Goal: Find specific page/section

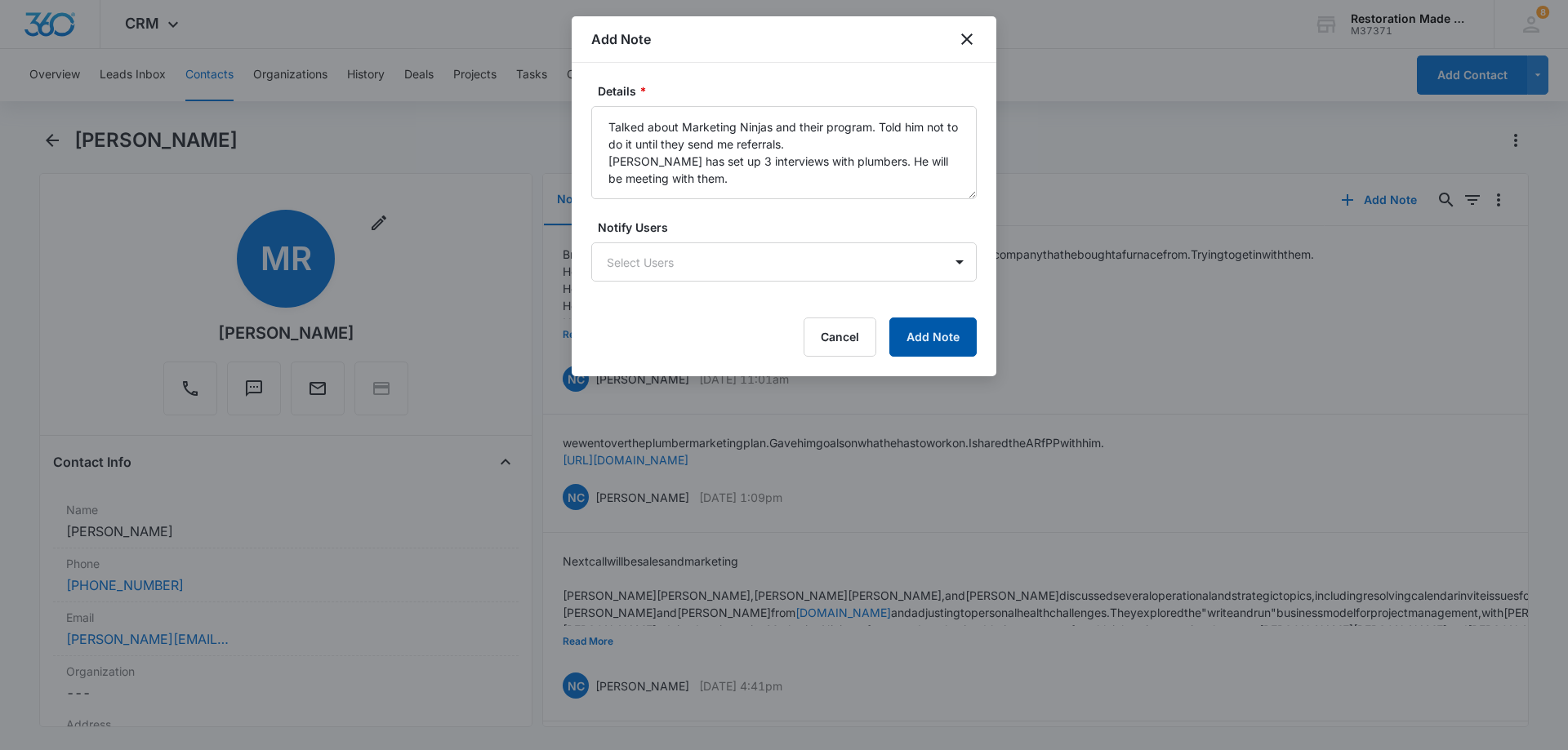
click at [943, 334] on button "Add Note" at bounding box center [932, 337] width 87 height 40
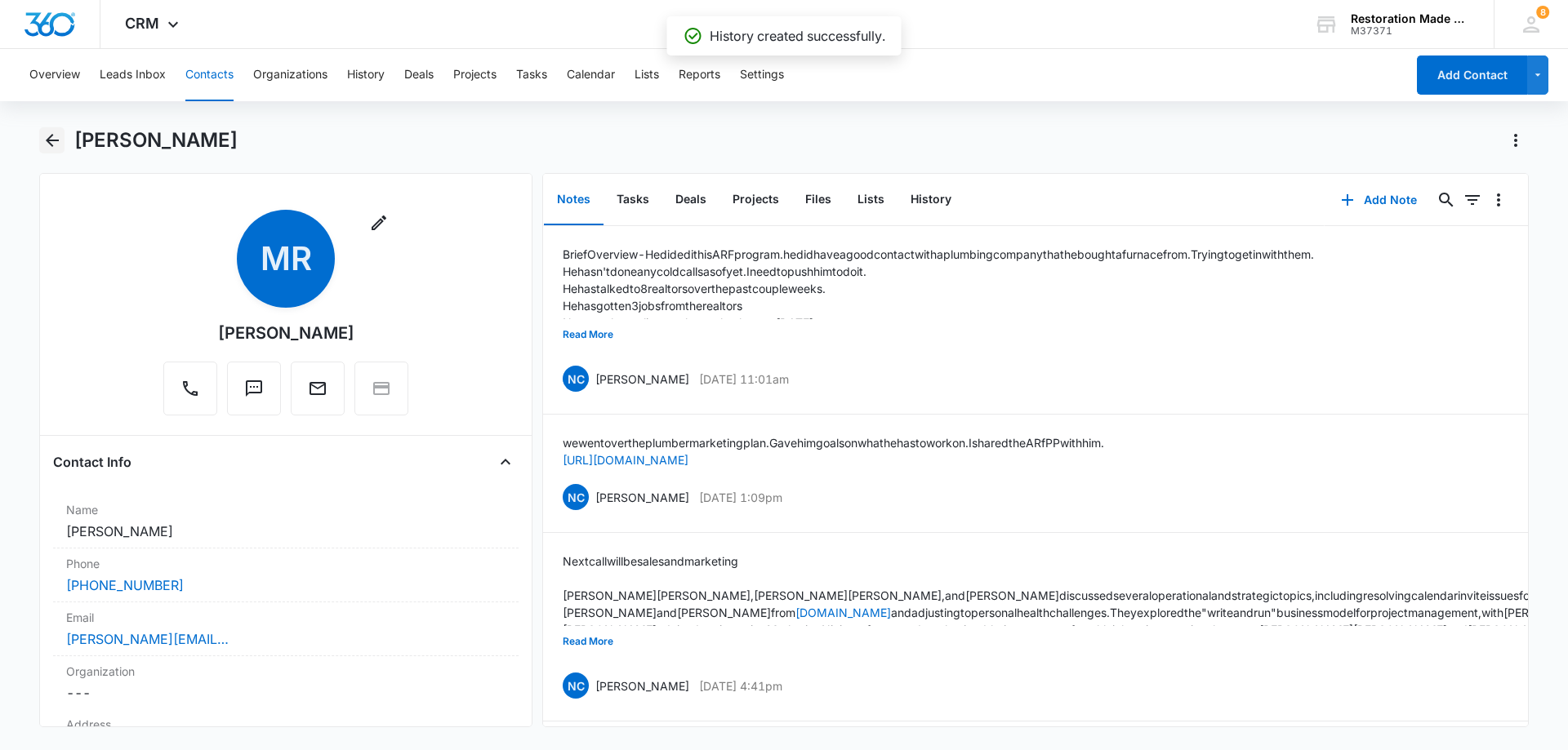
click at [52, 143] on icon "Back" at bounding box center [52, 141] width 19 height 19
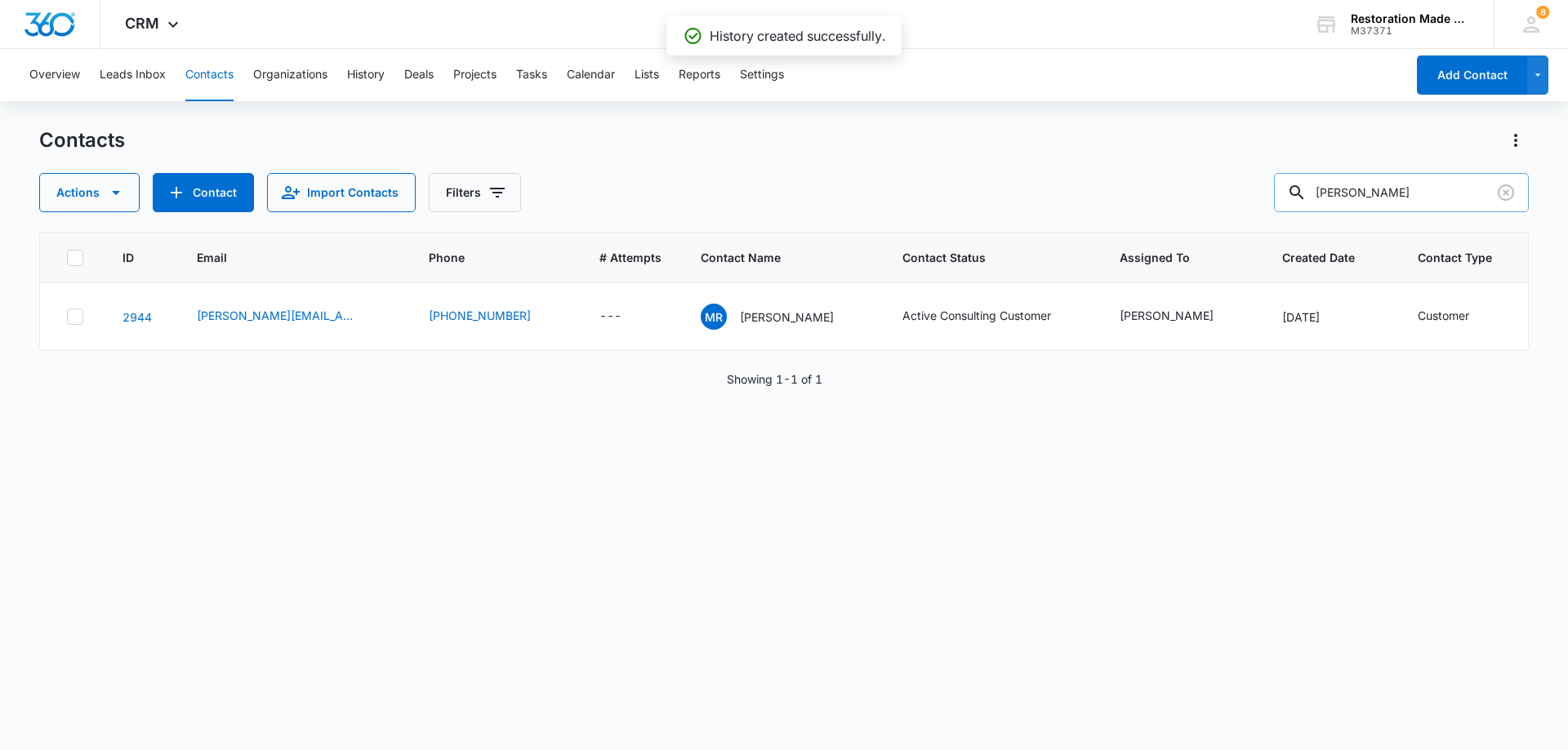
click at [1425, 192] on input "mike ruth" at bounding box center [1402, 193] width 255 height 40
type input "m"
type input "slavic"
